Goal: Submit feedback/report problem

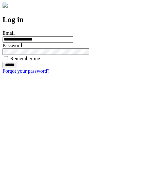
click at [17, 68] on input "******" at bounding box center [10, 65] width 15 height 6
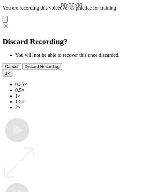
type input "**********"
